Goal: Information Seeking & Learning: Learn about a topic

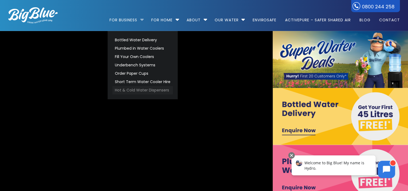
click at [130, 91] on link "Hot & Cold Water Dispensers" at bounding box center [143, 90] width 60 height 8
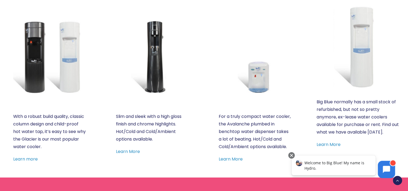
scroll to position [284, 0]
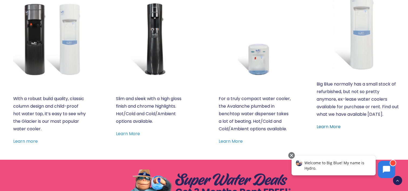
click at [326, 127] on link "Learn More" at bounding box center [329, 127] width 24 height 6
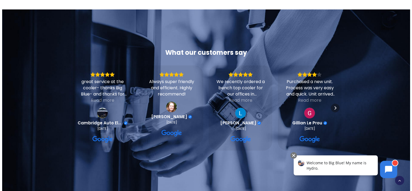
scroll to position [371, 0]
